Goal: Information Seeking & Learning: Learn about a topic

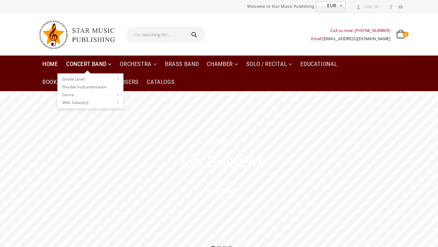
click at [102, 61] on link "Concert Band" at bounding box center [88, 64] width 53 height 18
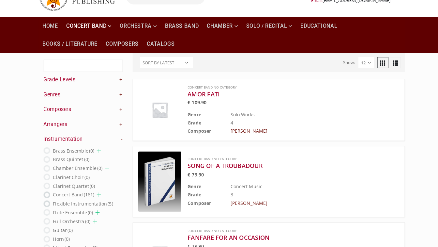
scroll to position [38, 0]
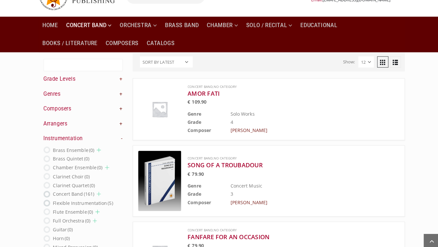
click at [119, 79] on link "+" at bounding box center [119, 78] width 3 height 7
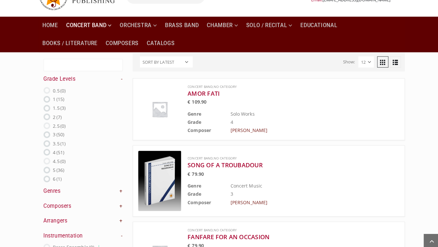
click at [53, 145] on label "3.5 (1)" at bounding box center [59, 142] width 12 height 8
radio input "true"
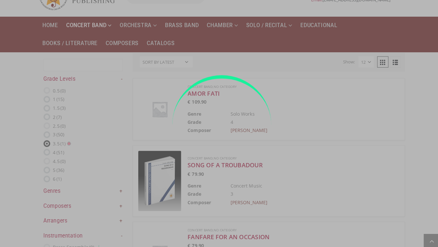
click at [46, 152] on div at bounding box center [219, 123] width 438 height 247
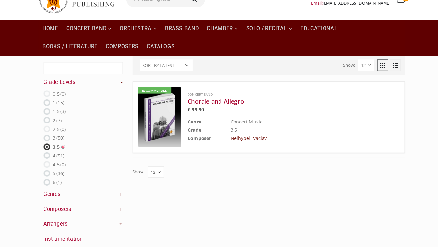
scroll to position [43, 0]
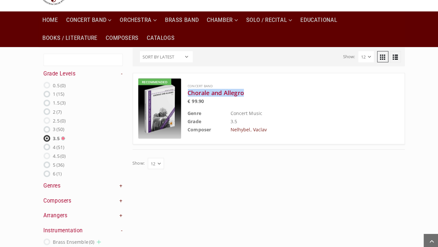
click at [46, 148] on ins at bounding box center [46, 145] width 7 height 7
radio input "false"
radio input "true"
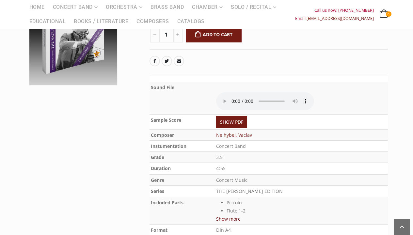
scroll to position [151, 0]
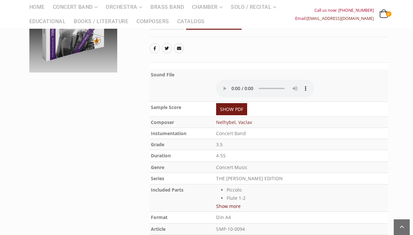
click at [232, 85] on audio at bounding box center [265, 89] width 98 height 18
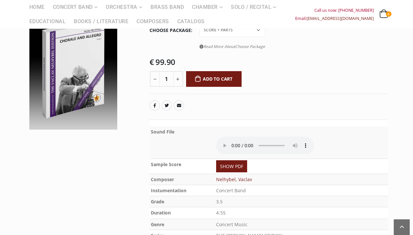
scroll to position [96, 0]
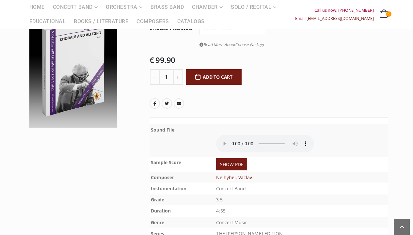
click at [256, 140] on audio at bounding box center [265, 144] width 98 height 18
click at [264, 139] on audio at bounding box center [265, 144] width 98 height 18
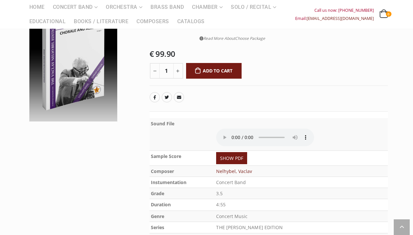
scroll to position [102, 0]
click at [282, 133] on audio at bounding box center [265, 137] width 98 height 18
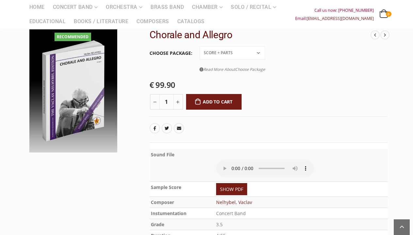
scroll to position [70, 0]
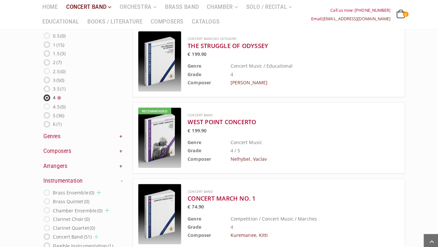
scroll to position [544, 0]
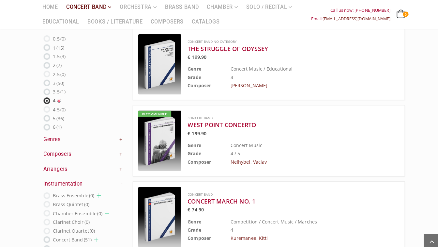
click at [118, 134] on div "Text search Grade Levels - 0.5 (0) 1 (15) 1.5 2" at bounding box center [82, 211] width 78 height 408
click at [118, 139] on link "+" at bounding box center [119, 137] width 3 height 7
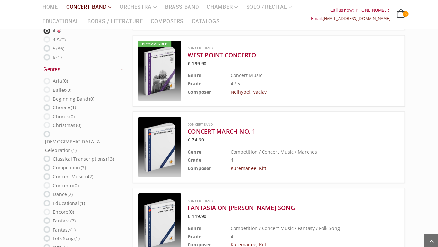
scroll to position [615, 0]
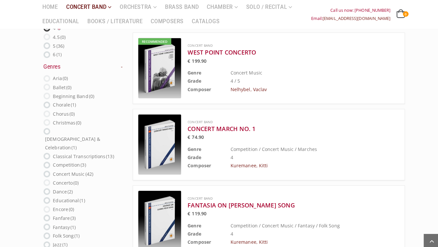
click at [73, 159] on label "Competition (3)" at bounding box center [69, 163] width 33 height 8
radio input "true"
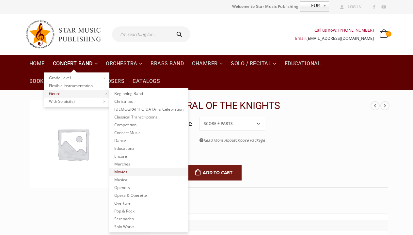
click at [126, 172] on link "Movies" at bounding box center [148, 172] width 79 height 8
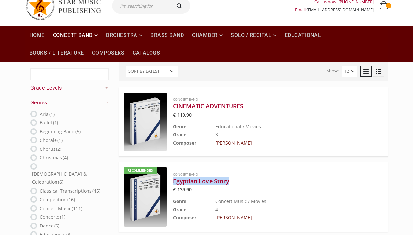
scroll to position [26, 0]
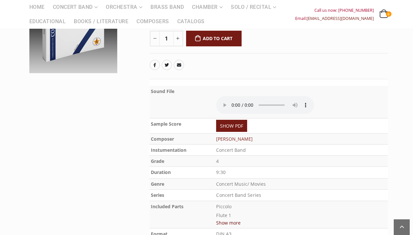
scroll to position [150, 0]
click at [231, 96] on audio at bounding box center [265, 105] width 98 height 18
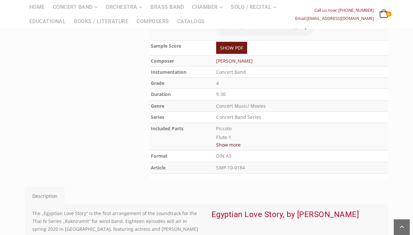
scroll to position [233, 0]
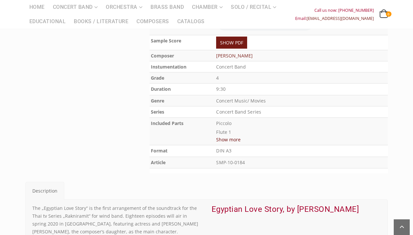
click at [232, 135] on button "Show more" at bounding box center [228, 139] width 24 height 8
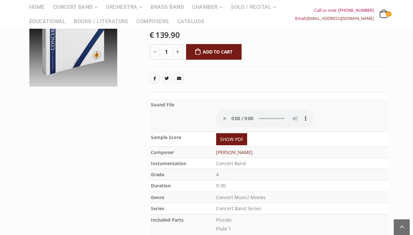
scroll to position [138, 0]
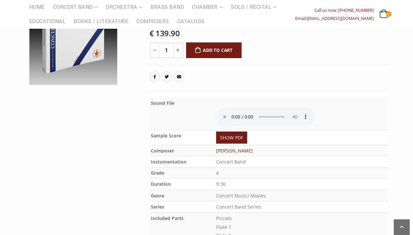
click at [252, 108] on audio at bounding box center [265, 117] width 98 height 18
click at [265, 108] on audio at bounding box center [265, 117] width 98 height 18
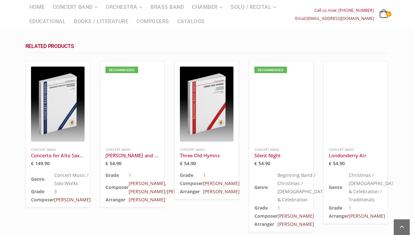
scroll to position [852, 0]
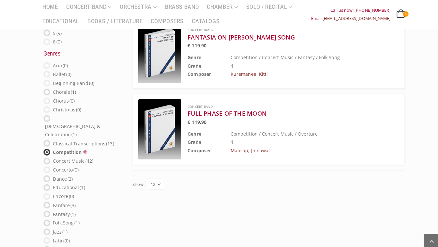
scroll to position [174, 0]
click at [365, 124] on div "Concert Band FULL PHASE OF THE MOON € 119.90 Genre Competition / Concert Music …" at bounding box center [265, 127] width 269 height 70
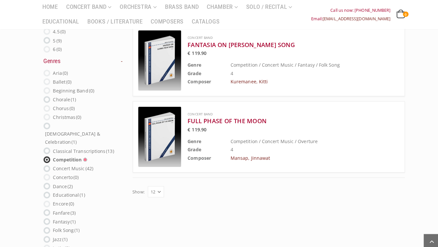
scroll to position [164, 0]
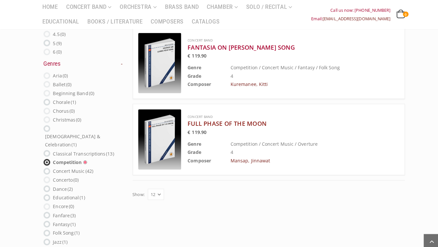
click at [252, 123] on h3 "FULL PHASE OF THE MOON" at bounding box center [274, 122] width 176 height 8
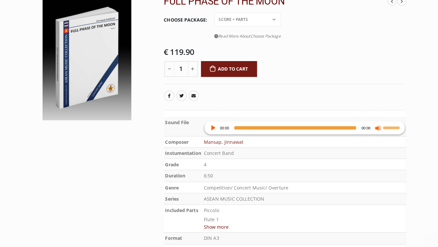
scroll to position [107, 0]
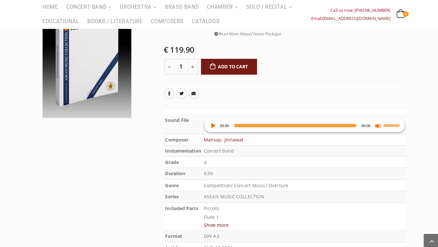
click at [211, 122] on button "Play" at bounding box center [210, 124] width 7 height 7
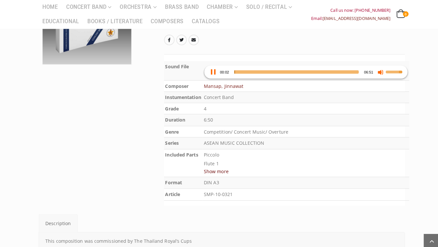
scroll to position [161, 0]
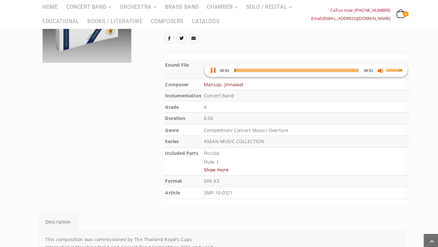
click at [223, 164] on button "Show more" at bounding box center [214, 167] width 24 height 8
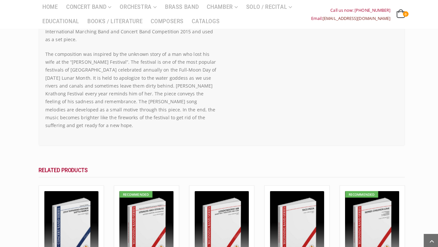
scroll to position [653, 0]
